Goal: Task Accomplishment & Management: Manage account settings

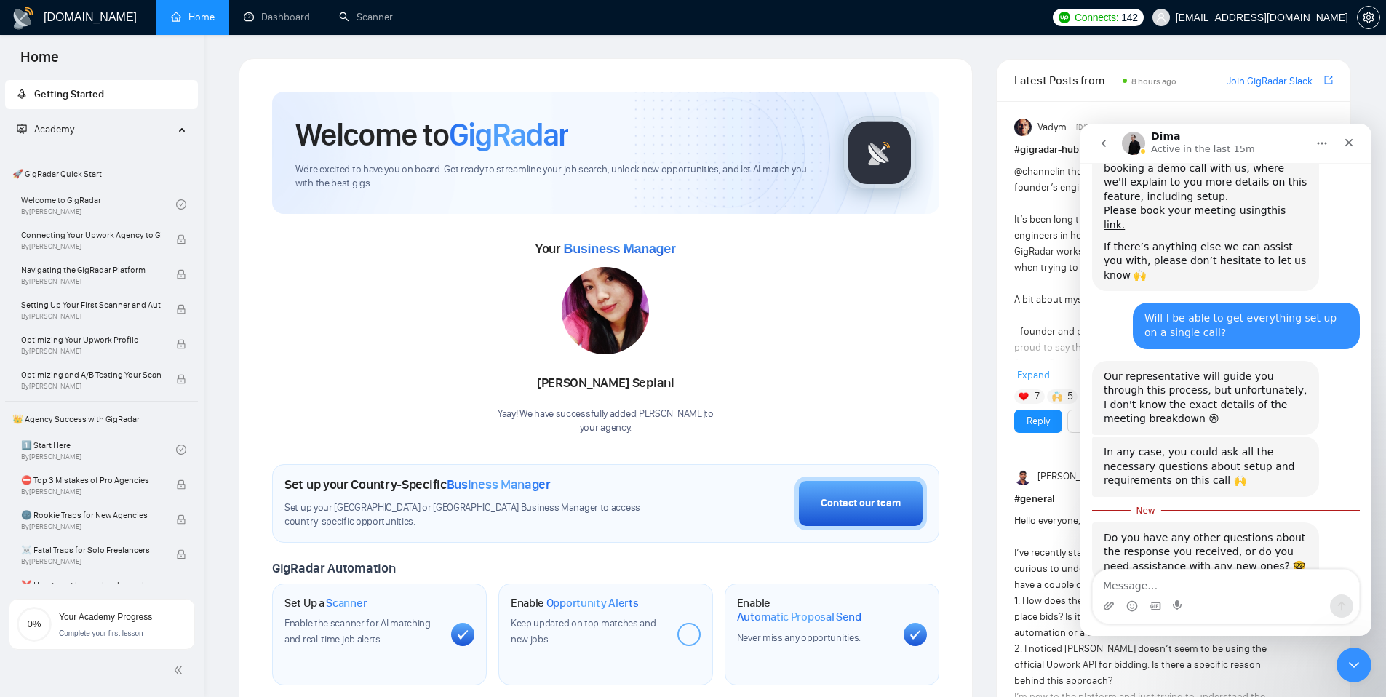
scroll to position [755, 0]
click at [1346, 146] on icon "Close" at bounding box center [1350, 143] width 8 height 8
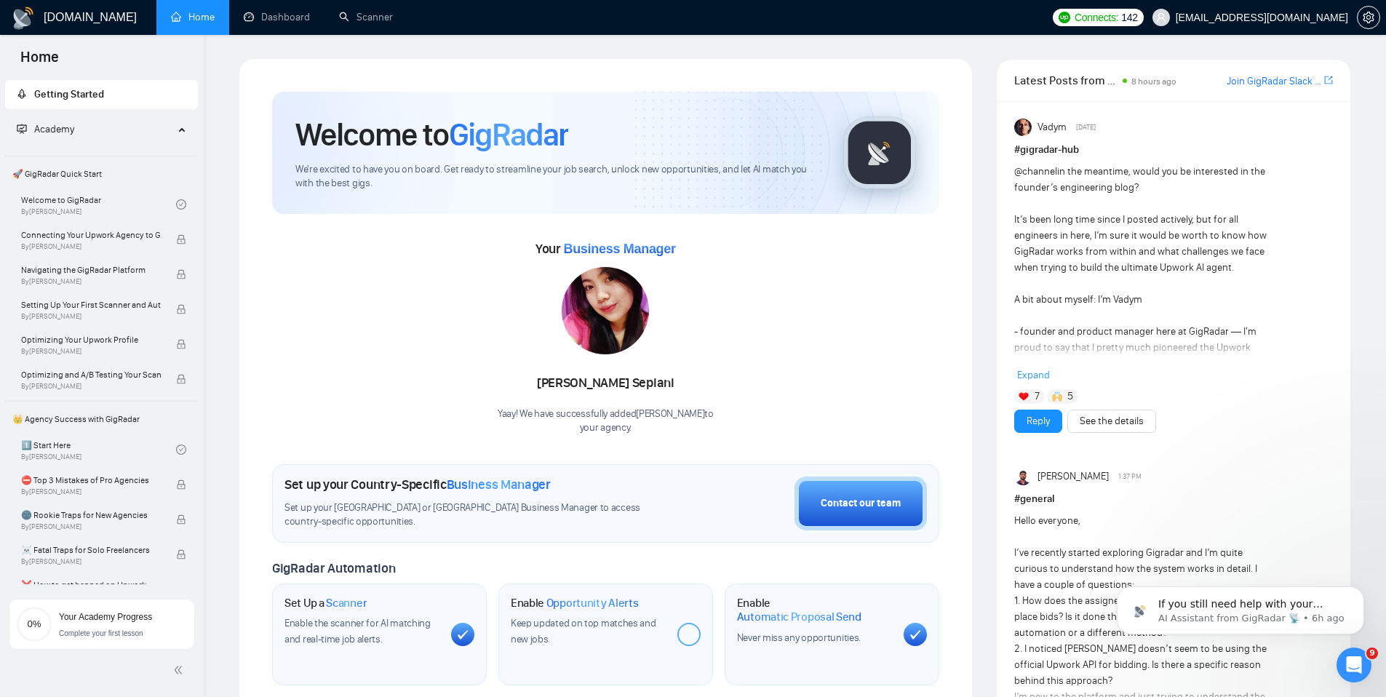
scroll to position [731, 0]
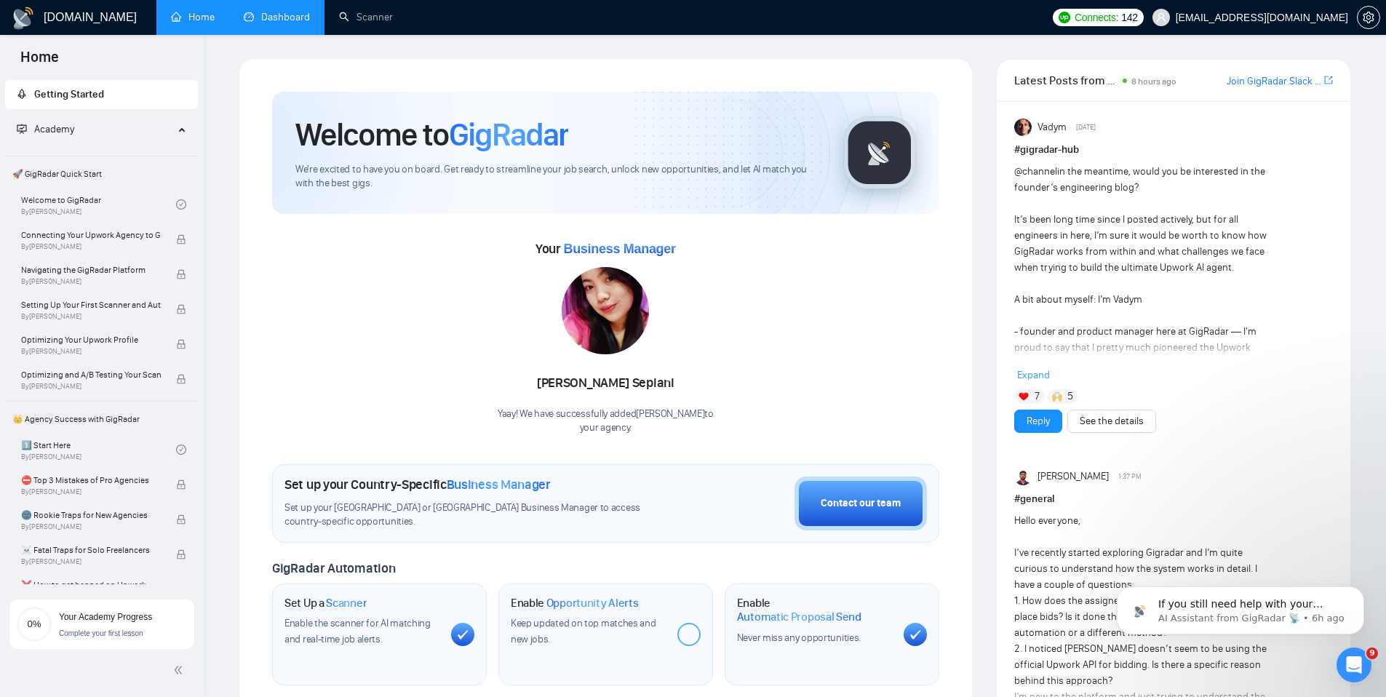
click at [281, 18] on link "Dashboard" at bounding box center [277, 17] width 66 height 12
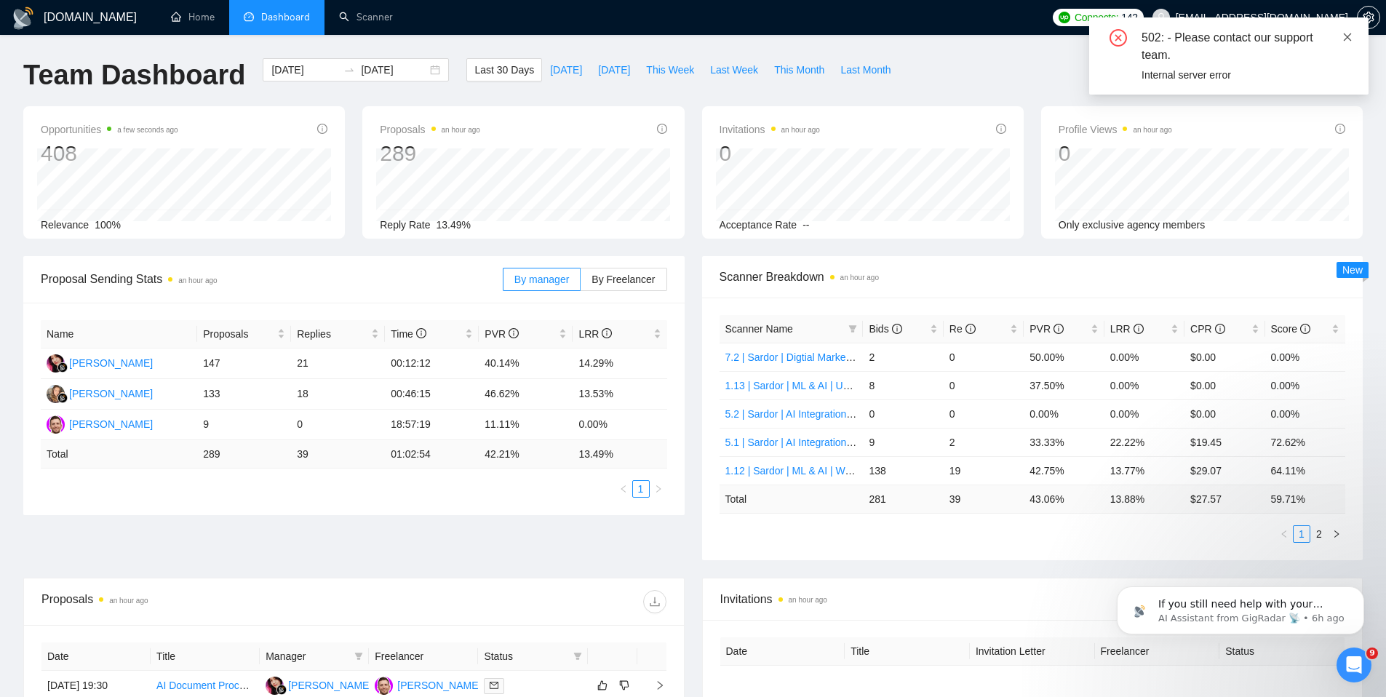
click at [1348, 36] on icon "close" at bounding box center [1348, 37] width 10 height 10
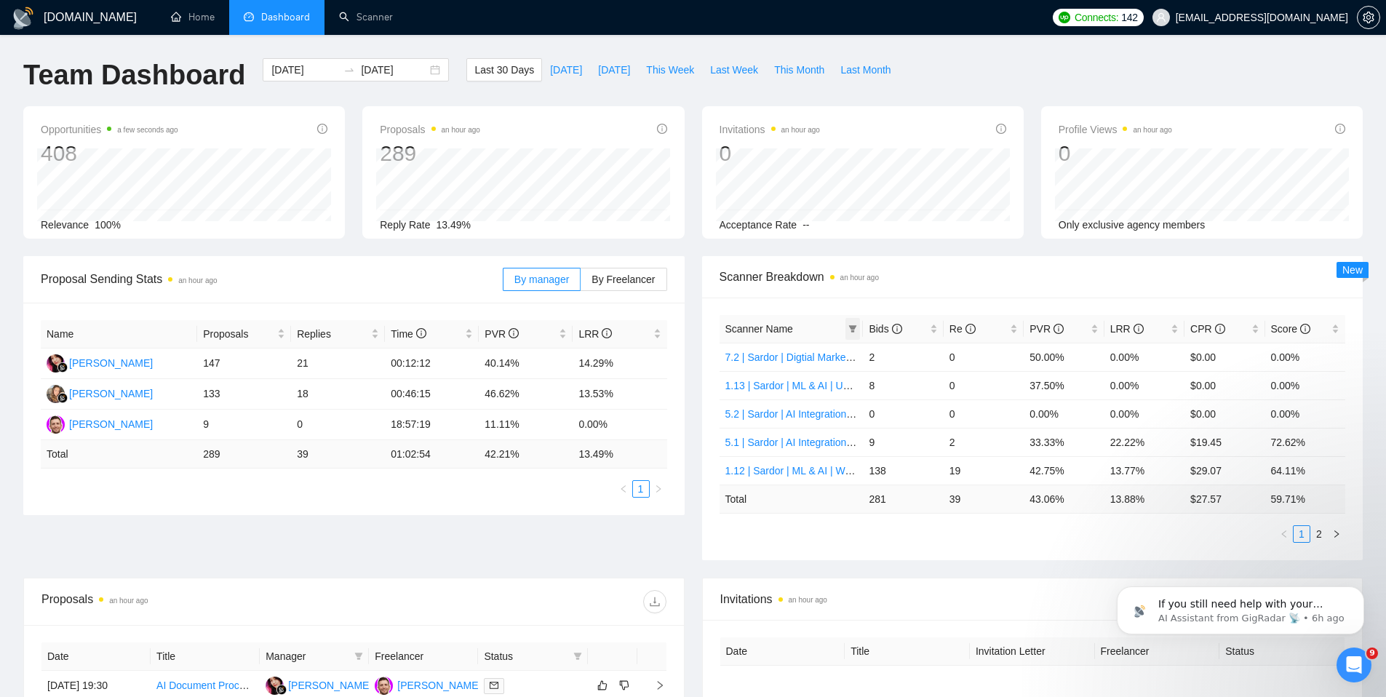
click at [851, 330] on icon "filter" at bounding box center [853, 329] width 9 height 9
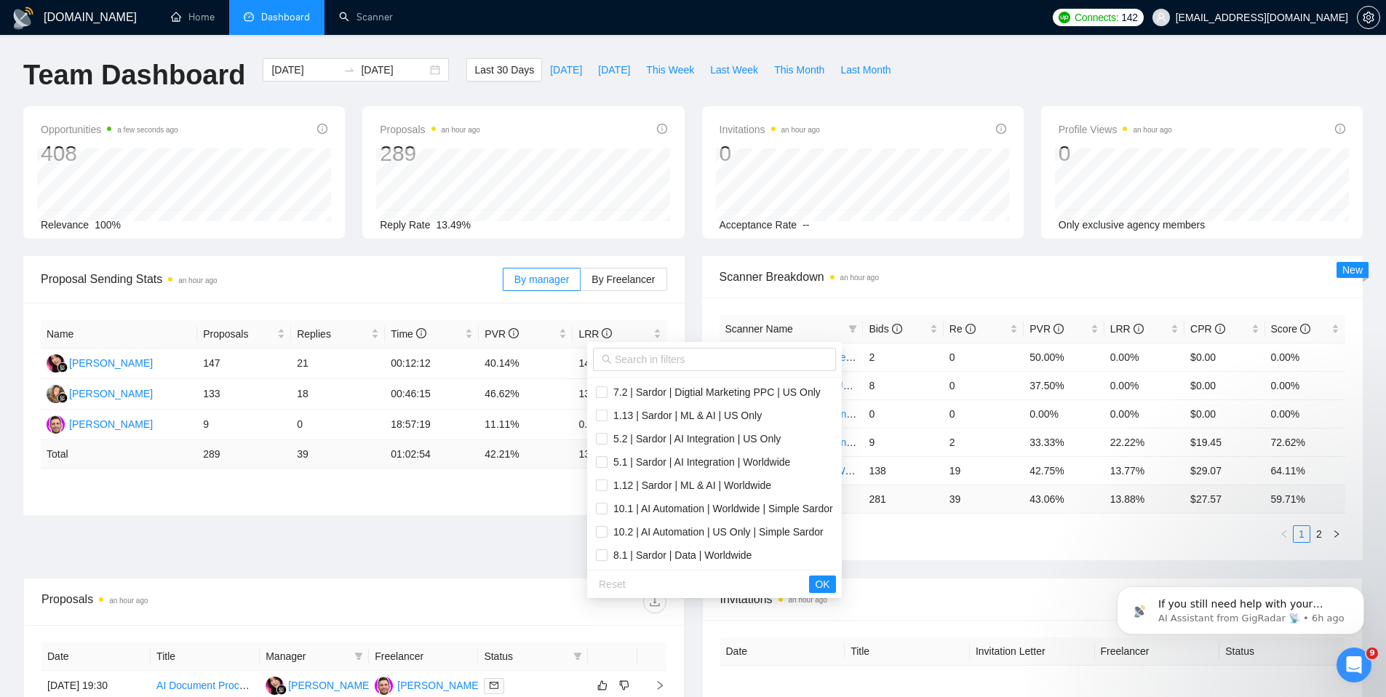
click at [114, 25] on div "Click to sort ascending" at bounding box center [57, 12] width 114 height 25
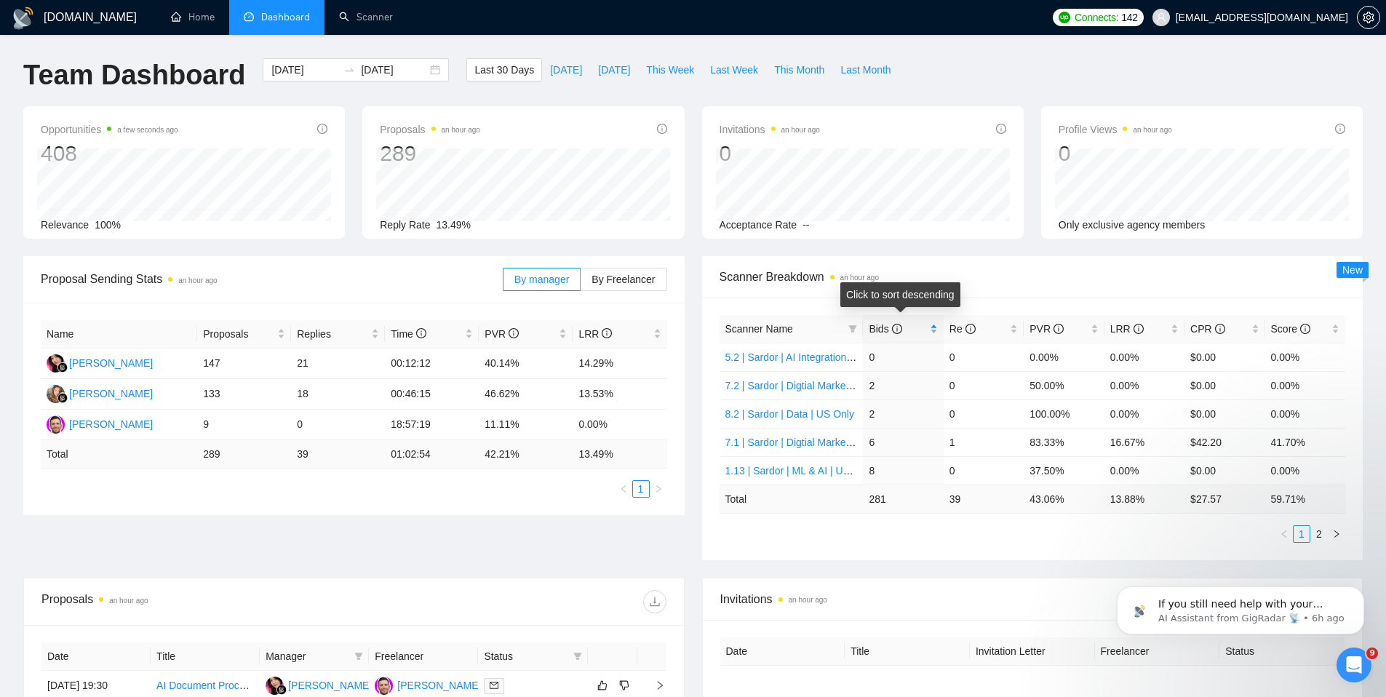
click at [933, 334] on div "Bids" at bounding box center [903, 329] width 68 height 16
